Goal: Check status: Check status

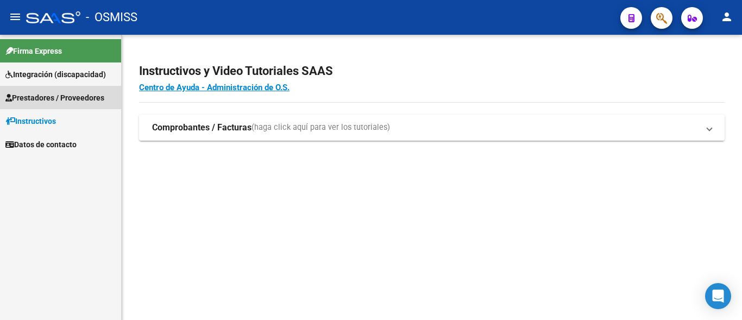
click at [73, 97] on span "Prestadores / Proveedores" at bounding box center [54, 98] width 99 height 12
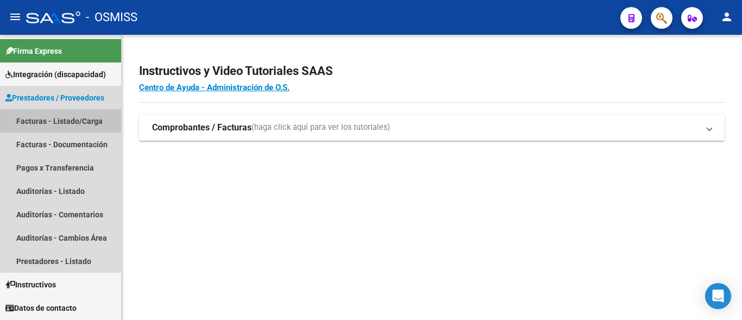
click at [68, 124] on link "Facturas - Listado/Carga" at bounding box center [60, 120] width 121 height 23
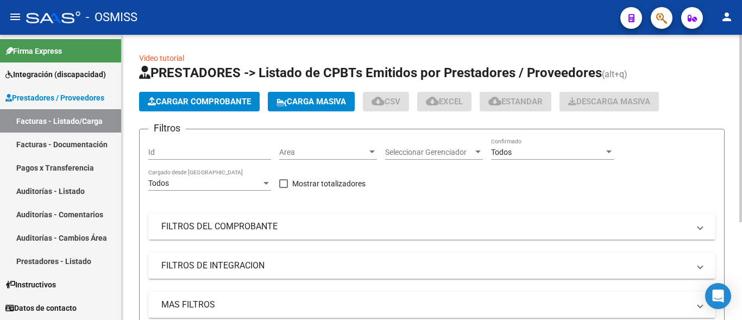
click at [268, 231] on mat-panel-title "FILTROS DEL COMPROBANTE" at bounding box center [425, 227] width 528 height 12
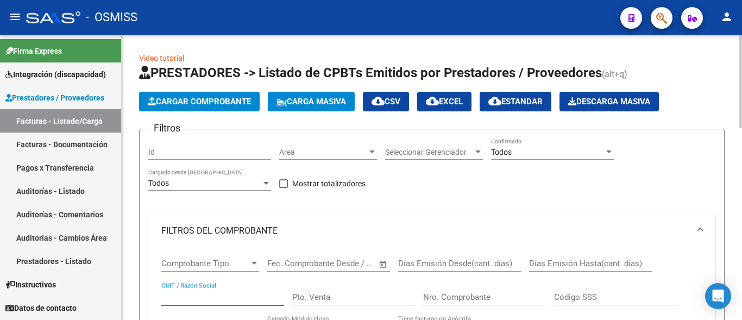
click at [238, 293] on input "CUIT / Razón Social" at bounding box center [222, 297] width 123 height 10
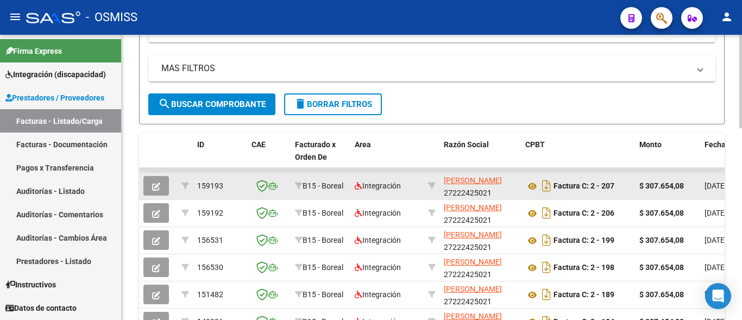
scroll to position [443, 0]
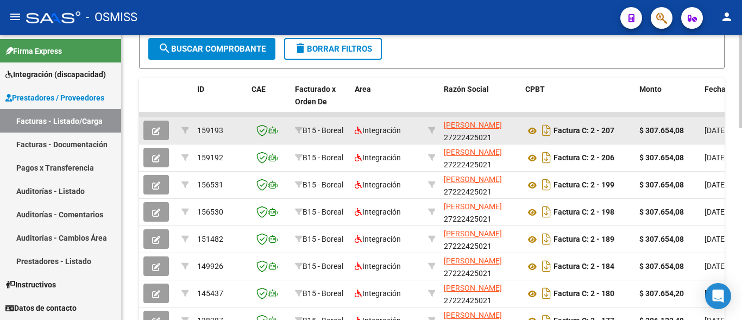
type input "[PERSON_NAME]"
click at [157, 123] on button "button" at bounding box center [156, 131] width 26 height 20
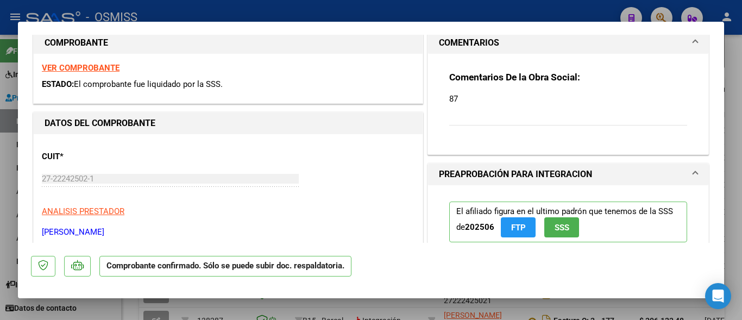
scroll to position [0, 0]
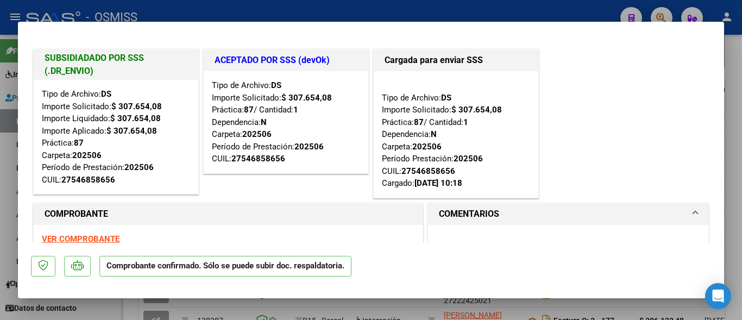
click at [77, 236] on strong "VER COMPROBANTE" at bounding box center [81, 239] width 78 height 10
click at [137, 308] on div at bounding box center [371, 160] width 742 height 320
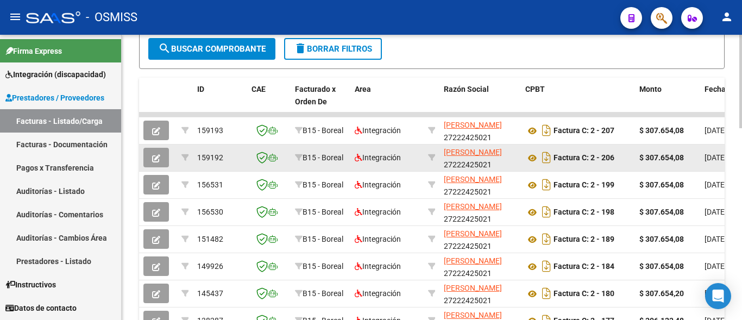
click at [162, 158] on button "button" at bounding box center [156, 158] width 26 height 20
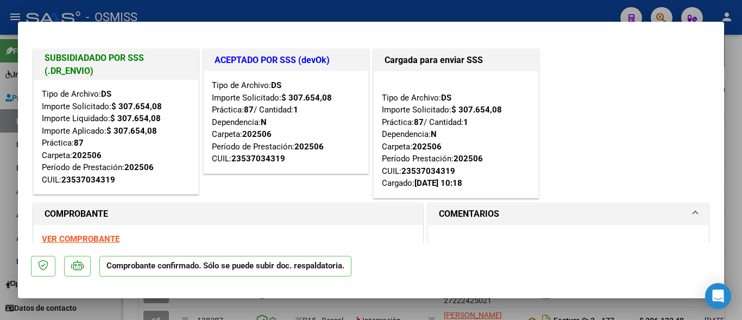
click at [134, 306] on div at bounding box center [371, 160] width 742 height 320
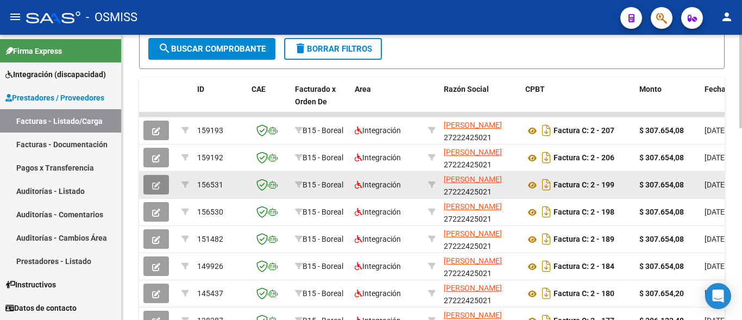
click at [164, 188] on button "button" at bounding box center [156, 185] width 26 height 20
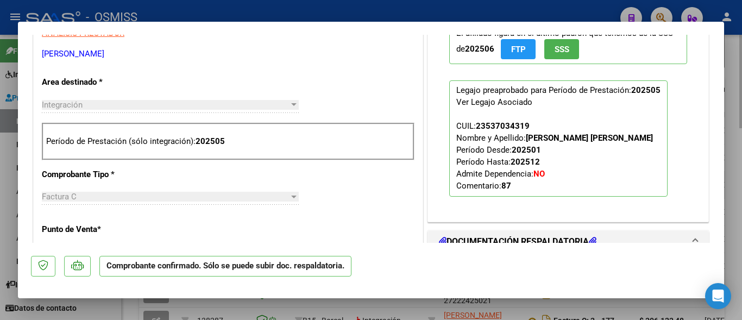
scroll to position [352, 0]
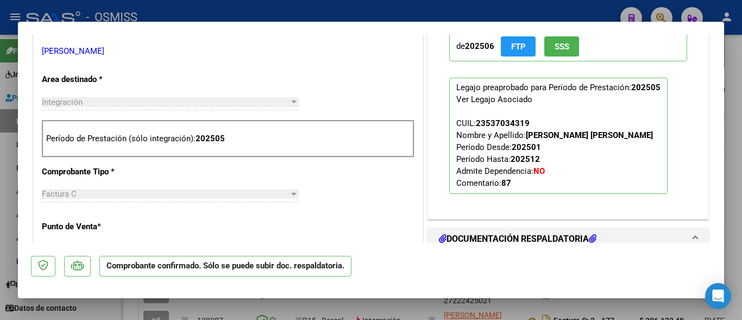
click at [129, 316] on div at bounding box center [371, 160] width 742 height 320
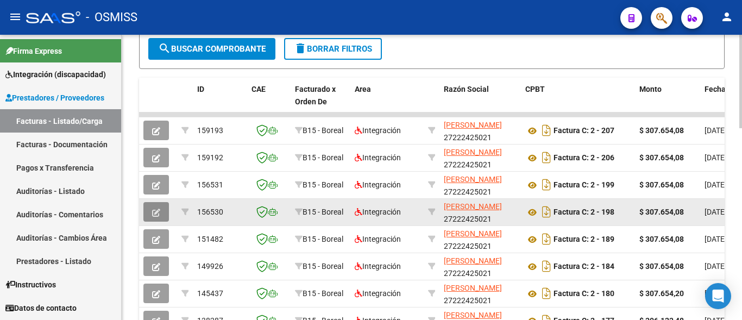
click at [153, 215] on icon "button" at bounding box center [156, 213] width 8 height 8
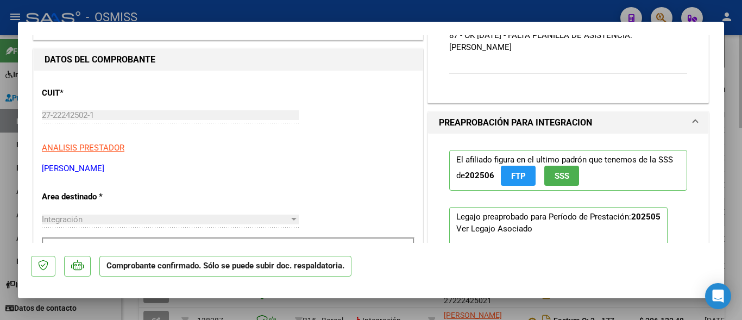
scroll to position [411, 0]
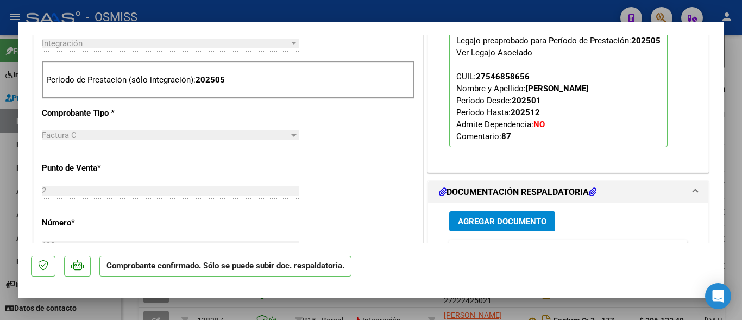
click at [133, 311] on div at bounding box center [371, 160] width 742 height 320
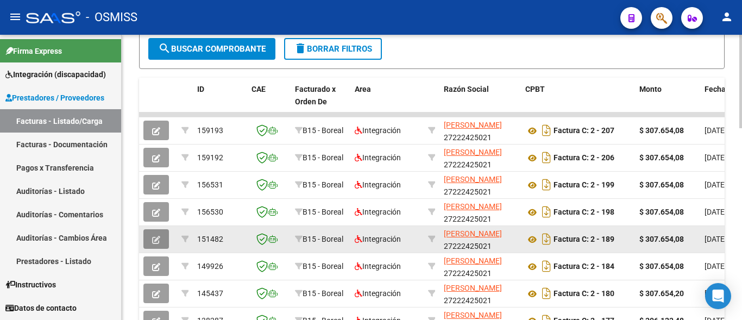
click at [155, 247] on button "button" at bounding box center [156, 239] width 26 height 20
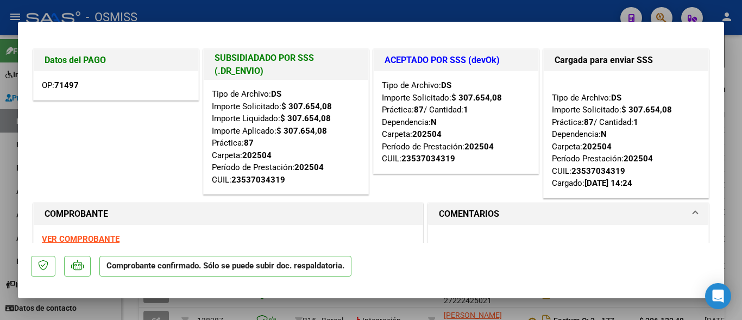
click at [133, 312] on div at bounding box center [371, 160] width 742 height 320
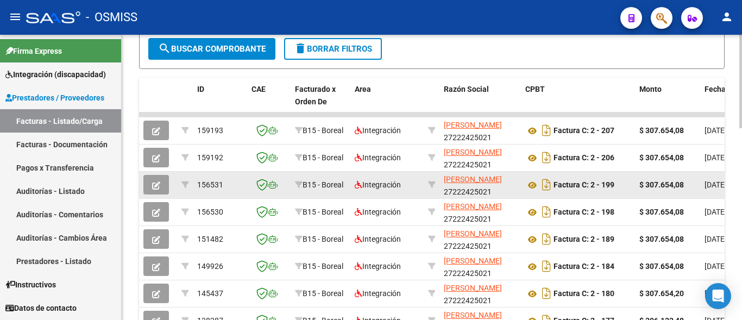
click at [157, 186] on icon "button" at bounding box center [156, 186] width 8 height 8
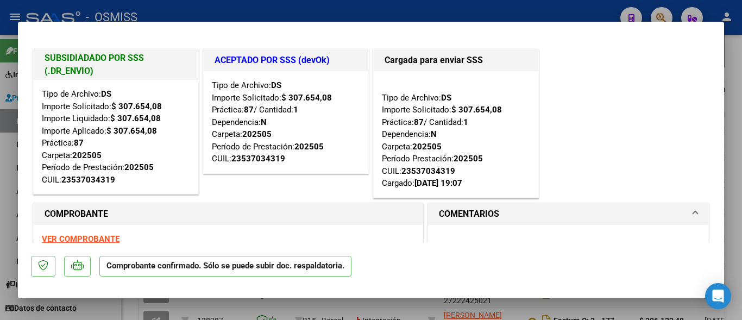
click at [130, 309] on div at bounding box center [371, 160] width 742 height 320
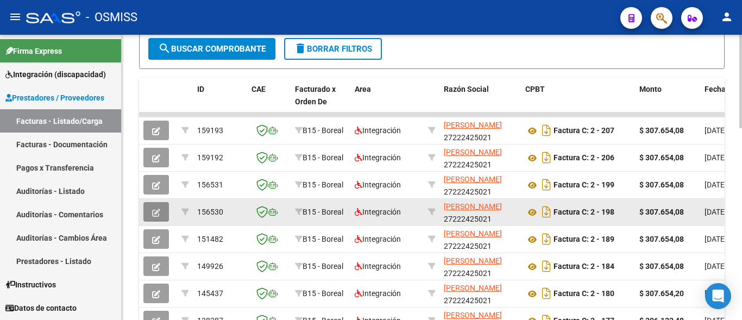
click at [157, 220] on button "button" at bounding box center [156, 212] width 26 height 20
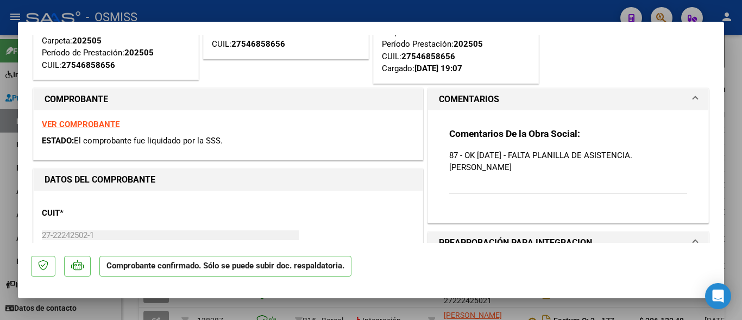
scroll to position [176, 0]
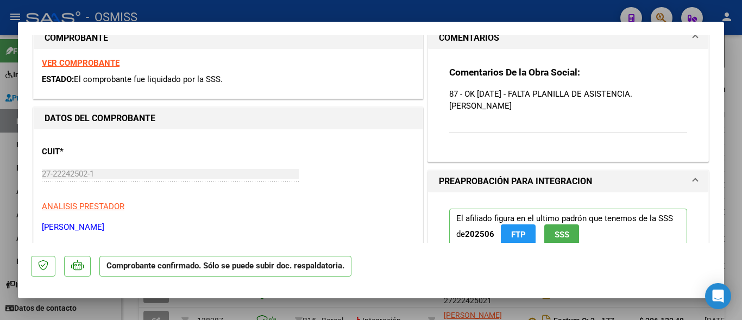
click at [133, 309] on div at bounding box center [371, 160] width 742 height 320
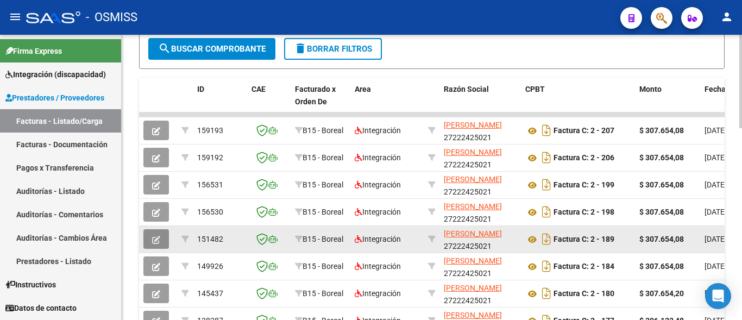
click at [152, 241] on icon "button" at bounding box center [156, 240] width 8 height 8
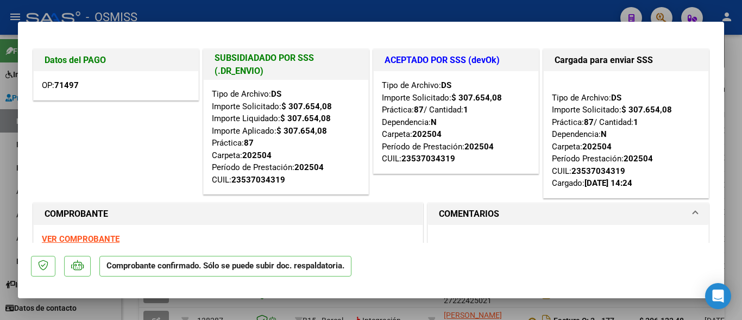
click at [132, 307] on div at bounding box center [371, 160] width 742 height 320
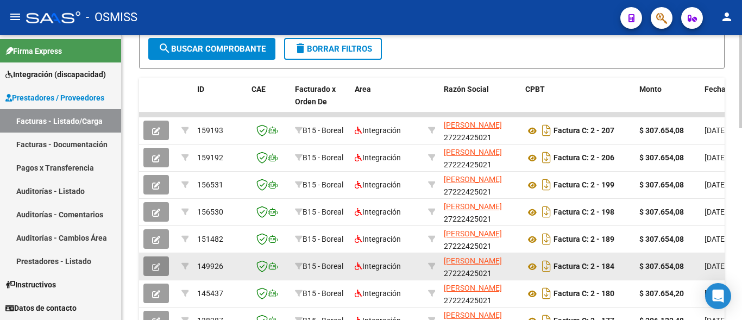
click at [160, 272] on button "button" at bounding box center [156, 266] width 26 height 20
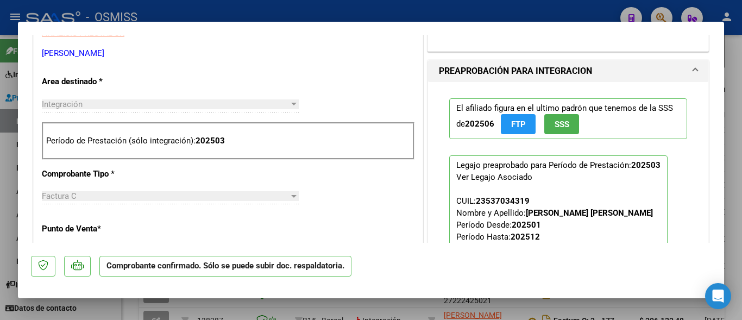
scroll to position [352, 0]
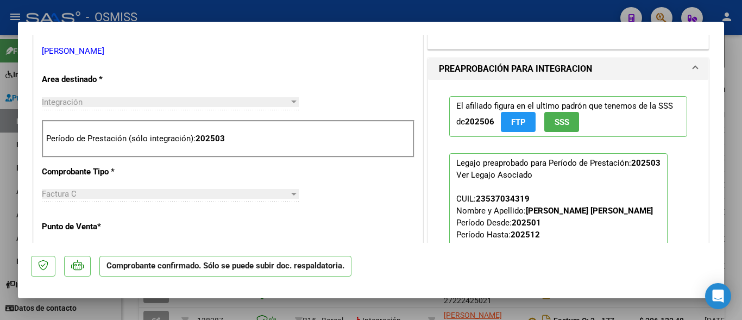
click at [122, 304] on div at bounding box center [371, 160] width 742 height 320
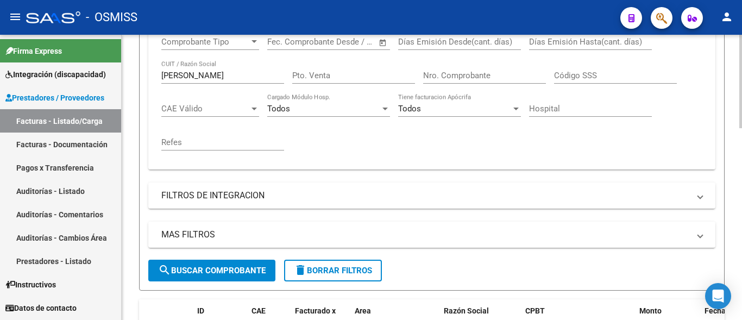
scroll to position [388, 0]
